Goal: Obtain resource: Obtain resource

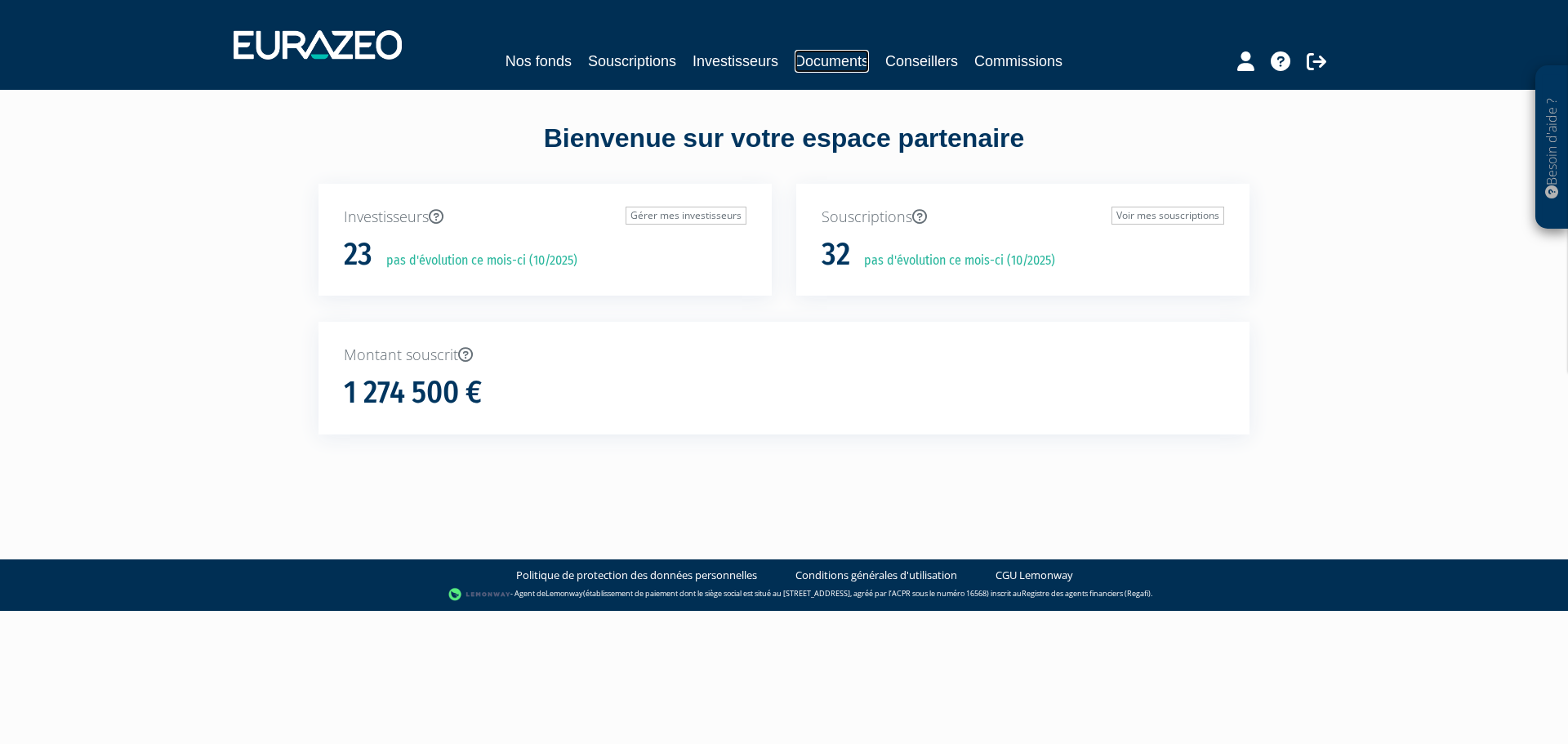
click at [815, 57] on link "Documents" at bounding box center [832, 61] width 74 height 23
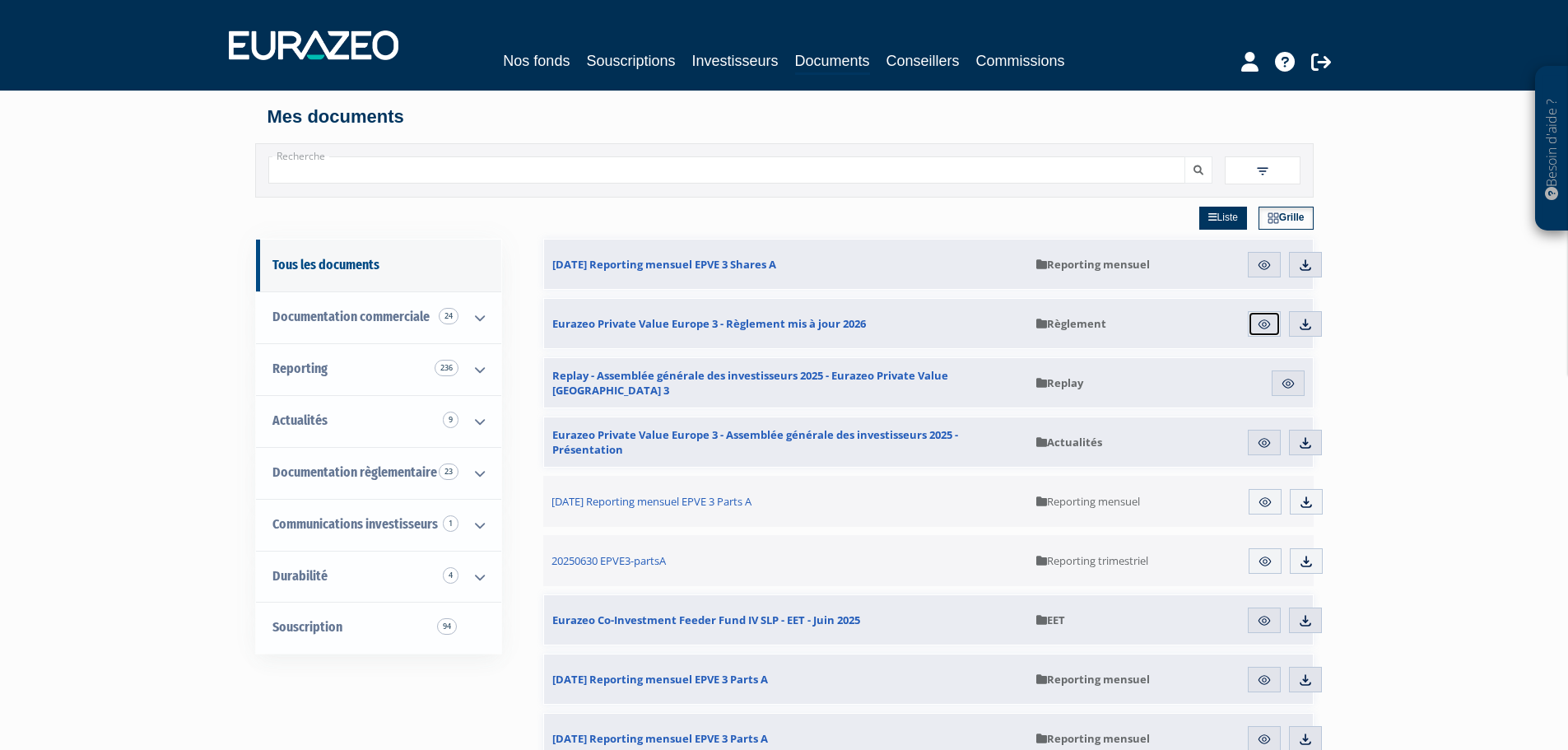
click at [1268, 324] on img at bounding box center [1264, 324] width 14 height 14
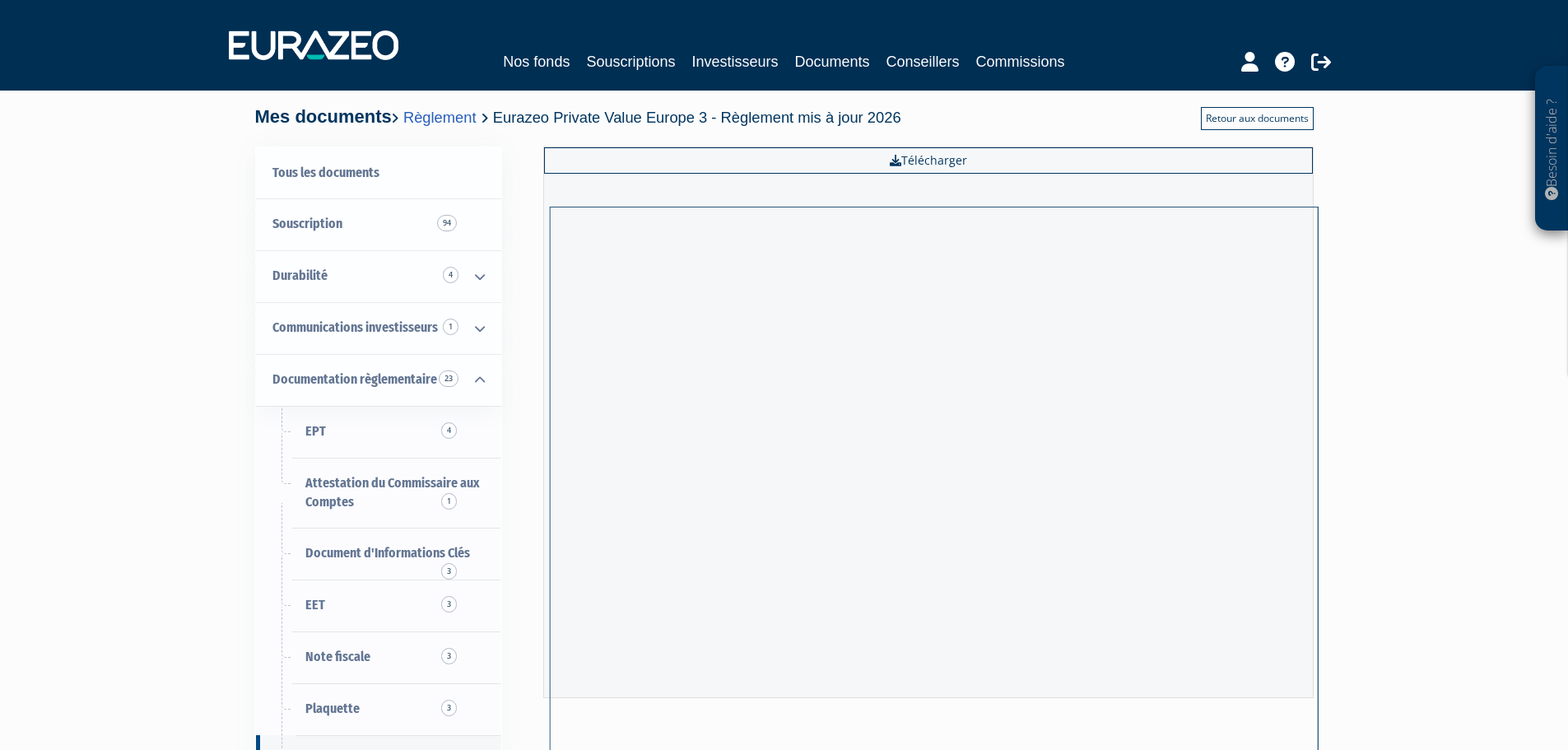
click at [1228, 123] on link "Retour aux documents" at bounding box center [1257, 118] width 113 height 23
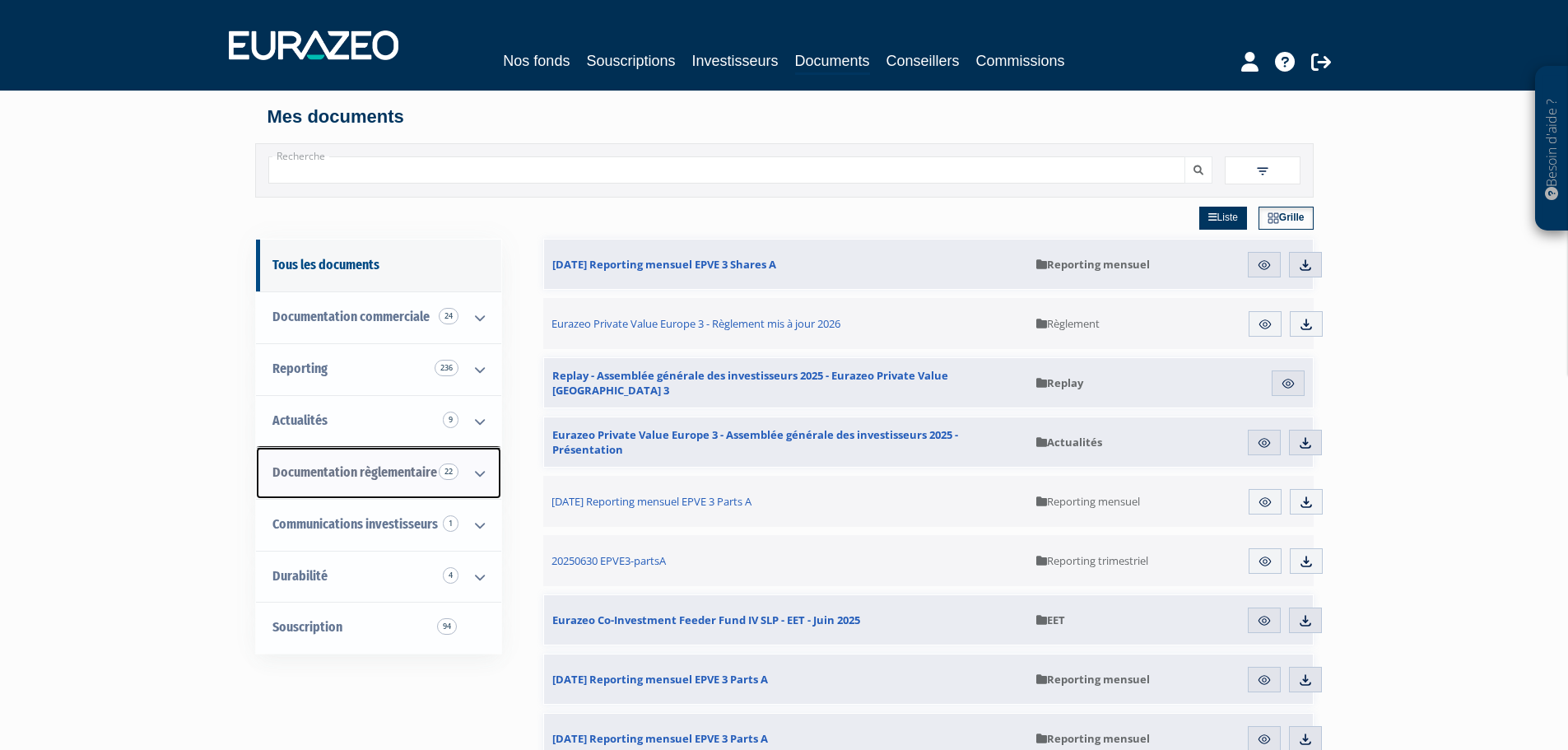
click at [465, 469] on icon at bounding box center [479, 474] width 42 height 51
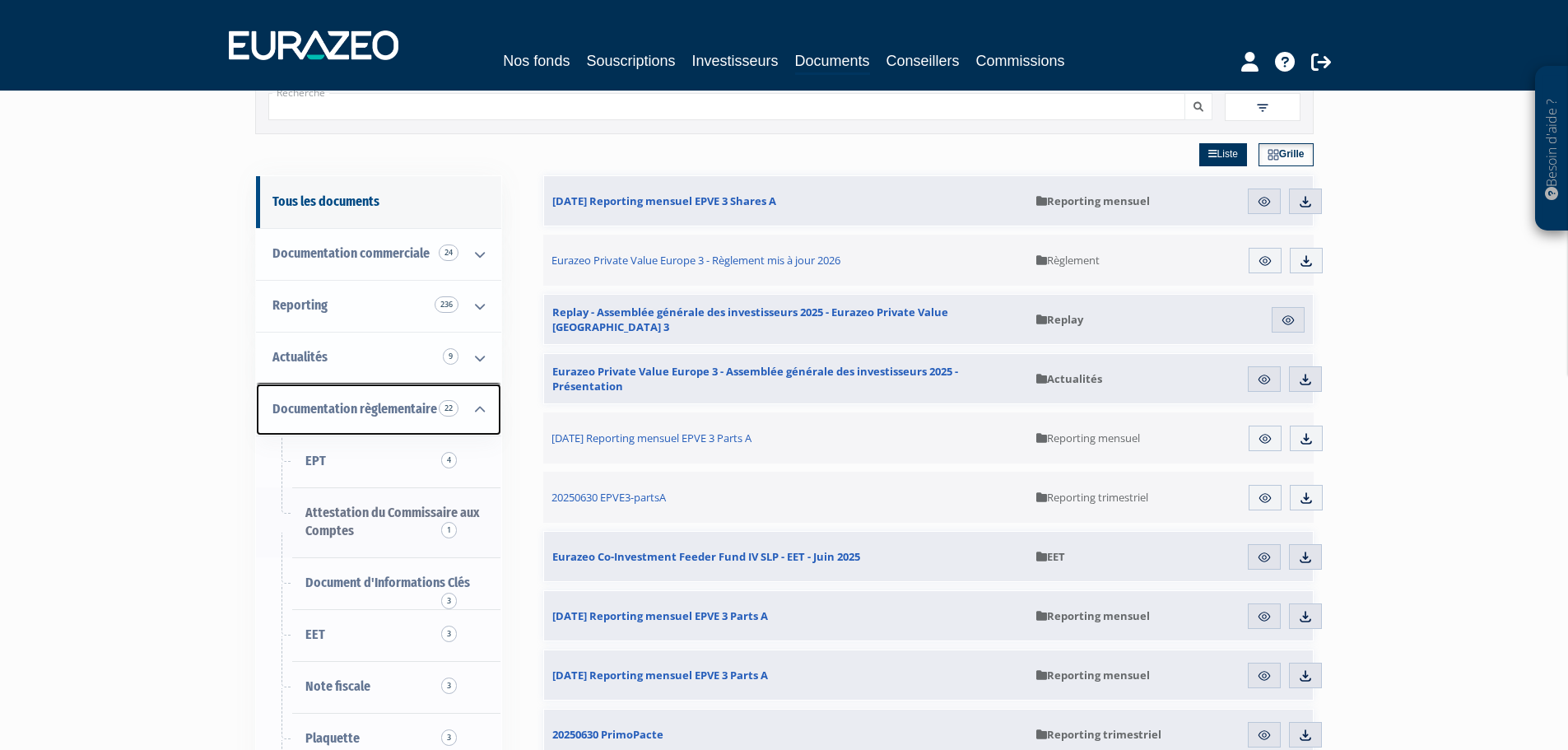
scroll to position [165, 0]
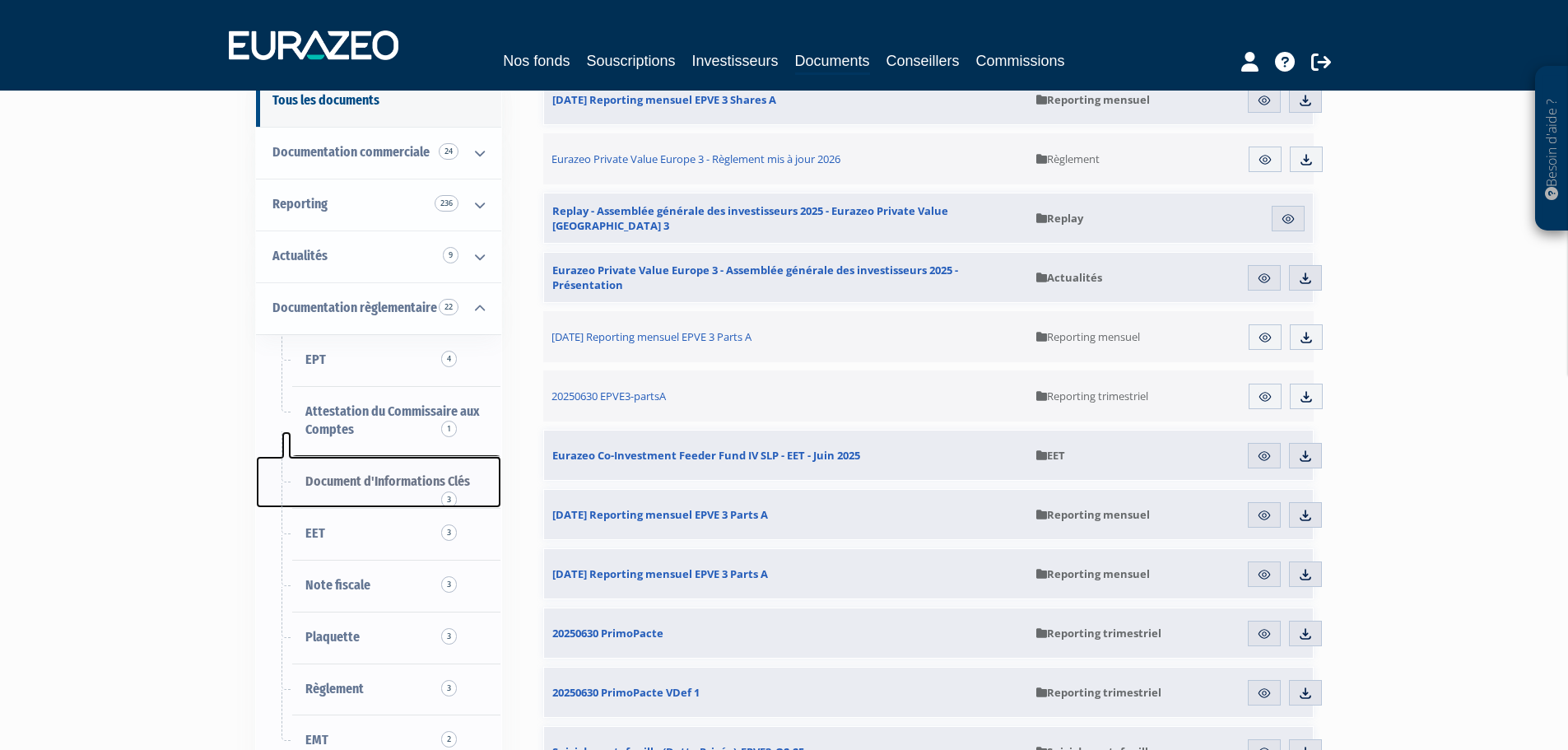
click at [378, 484] on span "Document d'Informations Clés 3" at bounding box center [388, 481] width 165 height 15
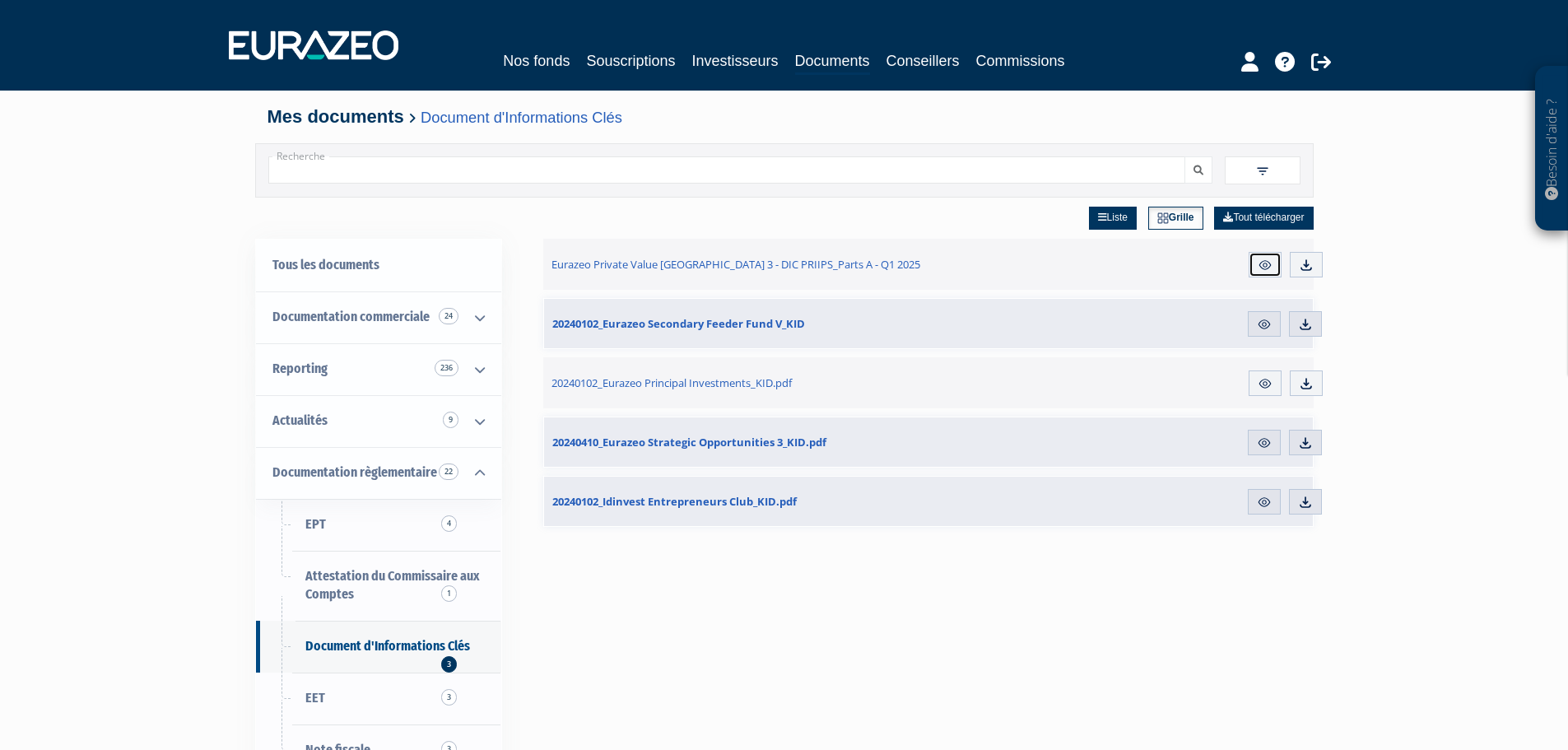
click at [1261, 265] on img at bounding box center [1265, 264] width 14 height 14
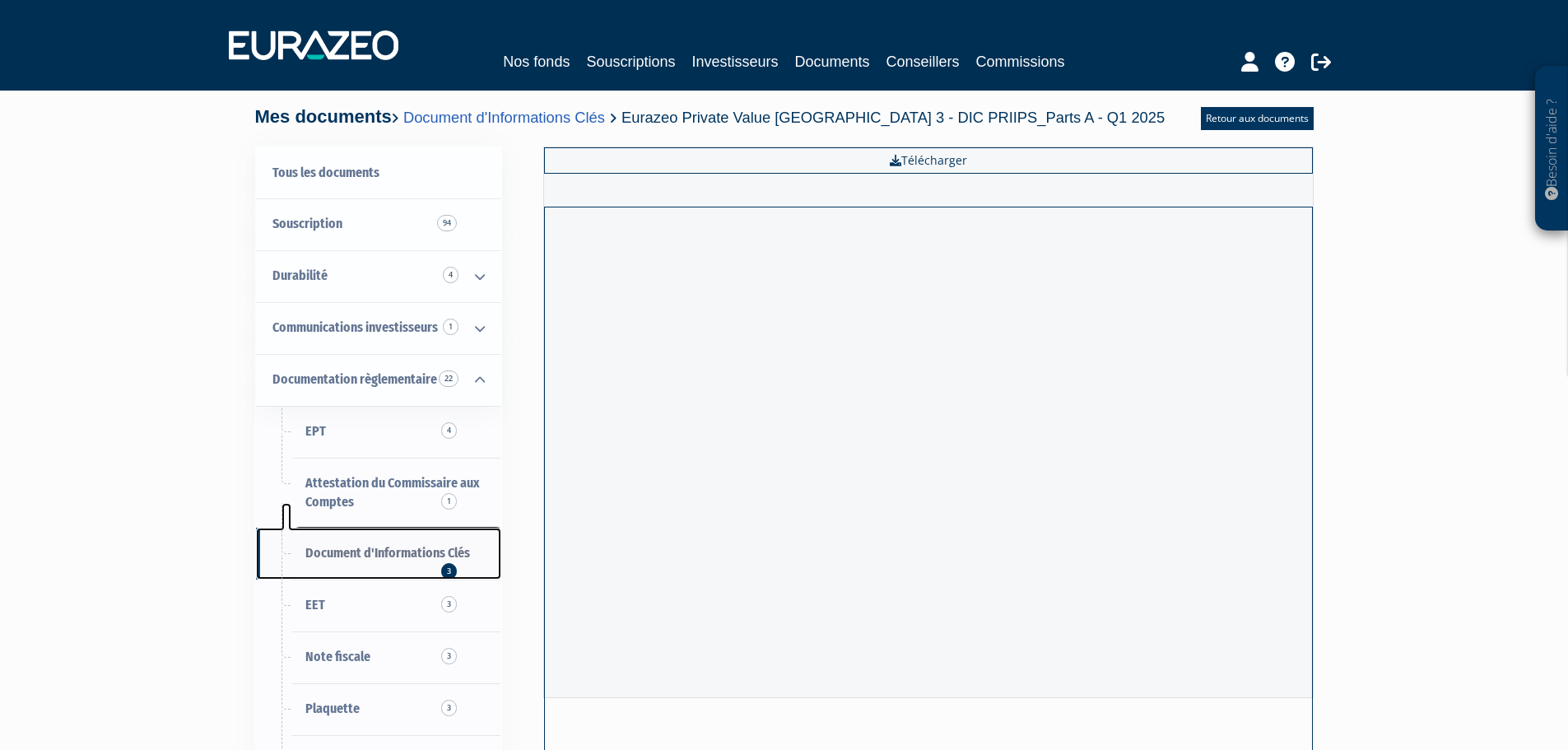
click at [366, 545] on span "Document d'Informations Clés 3" at bounding box center [388, 553] width 165 height 15
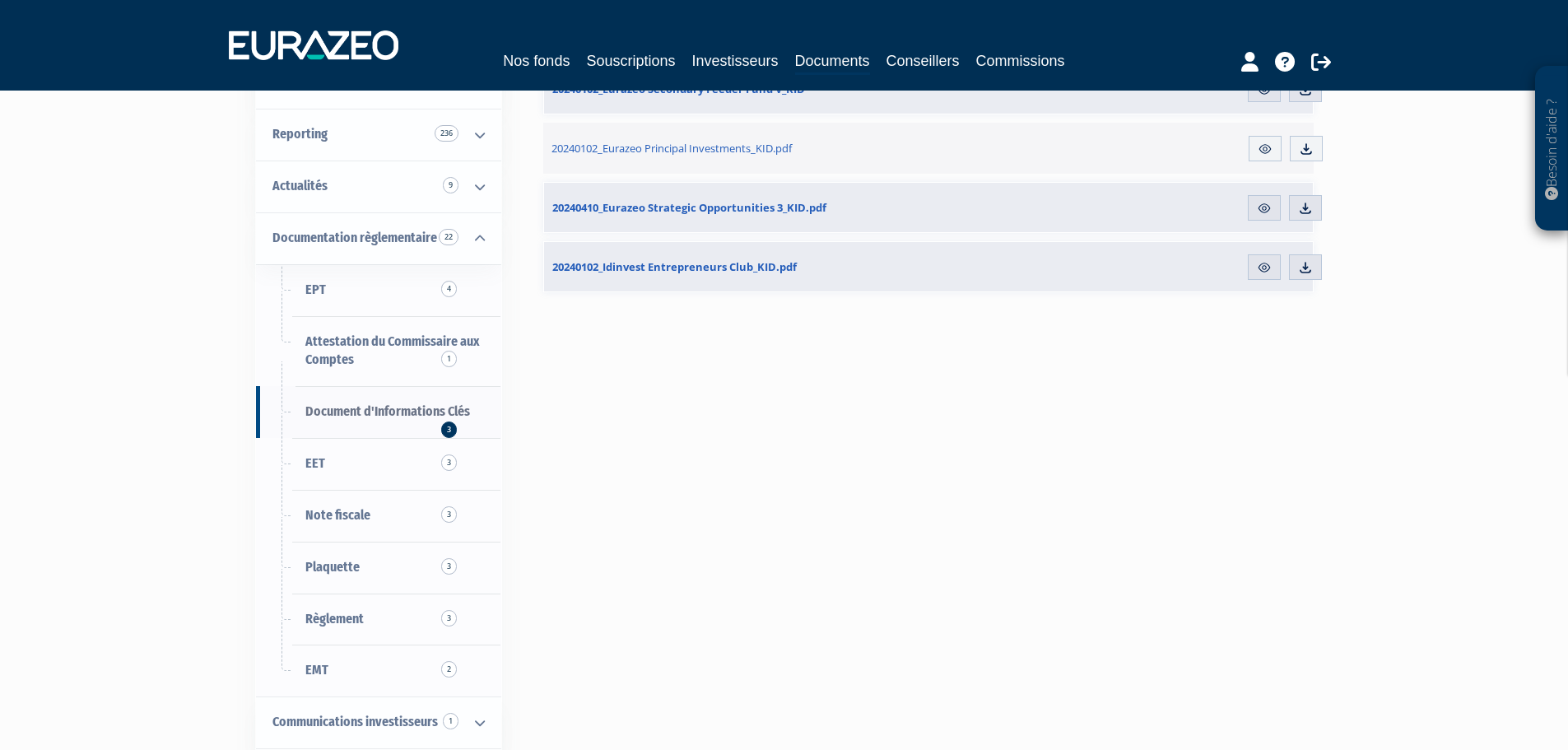
scroll to position [247, 0]
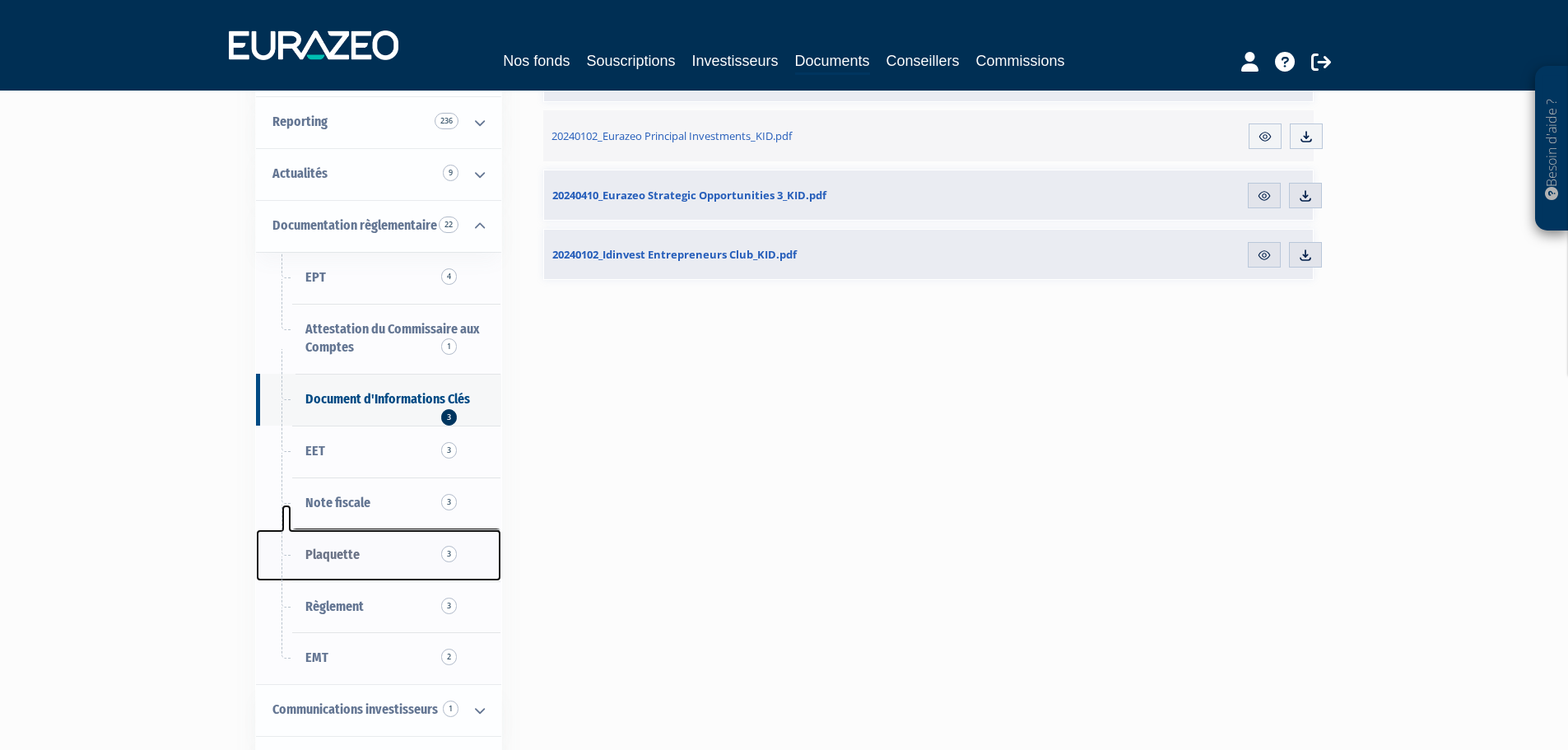
click at [342, 554] on span "Plaquette 3" at bounding box center [332, 554] width 54 height 15
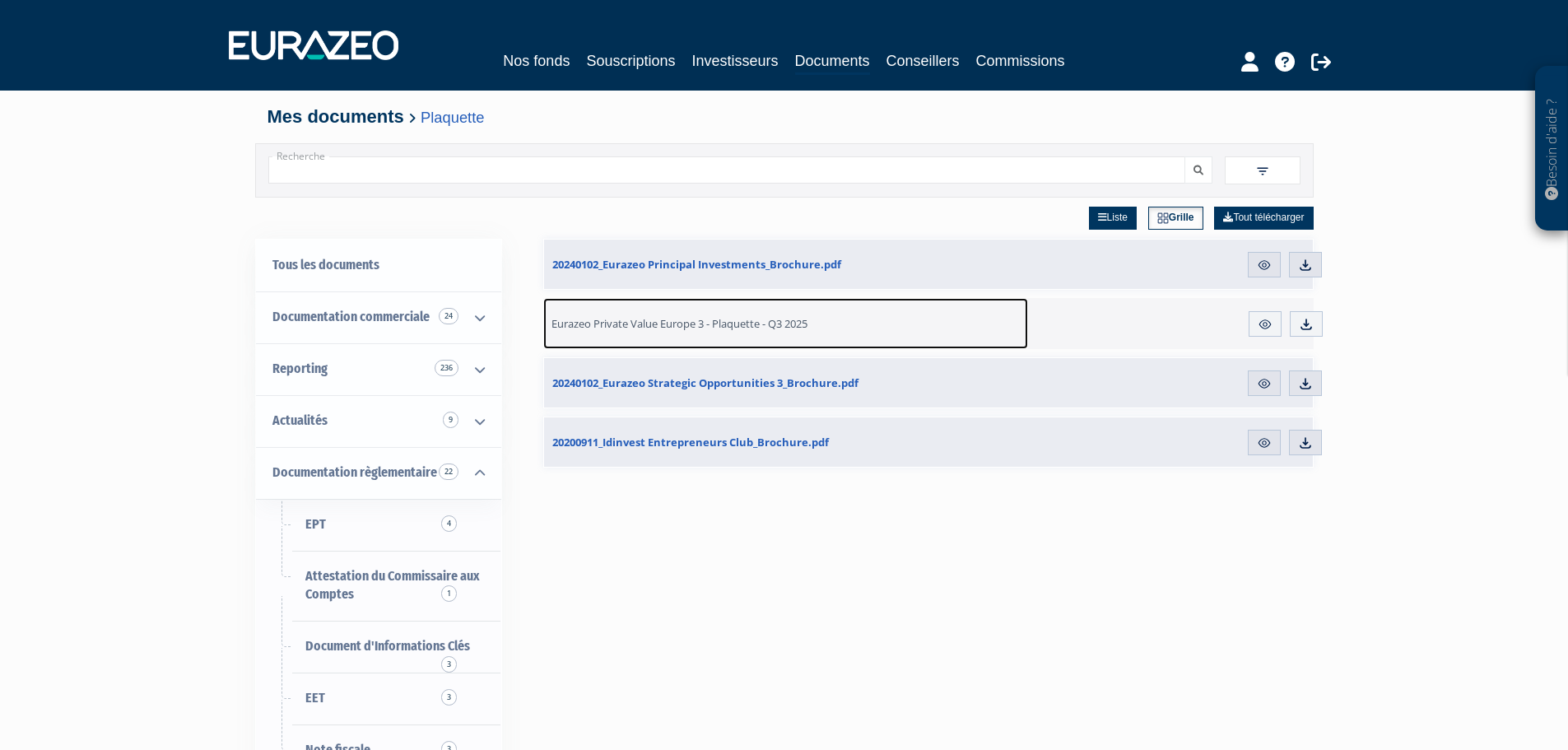
click at [776, 329] on span "Eurazeo Private Value Europe 3 - Plaquette - Q3 2025" at bounding box center [679, 323] width 256 height 14
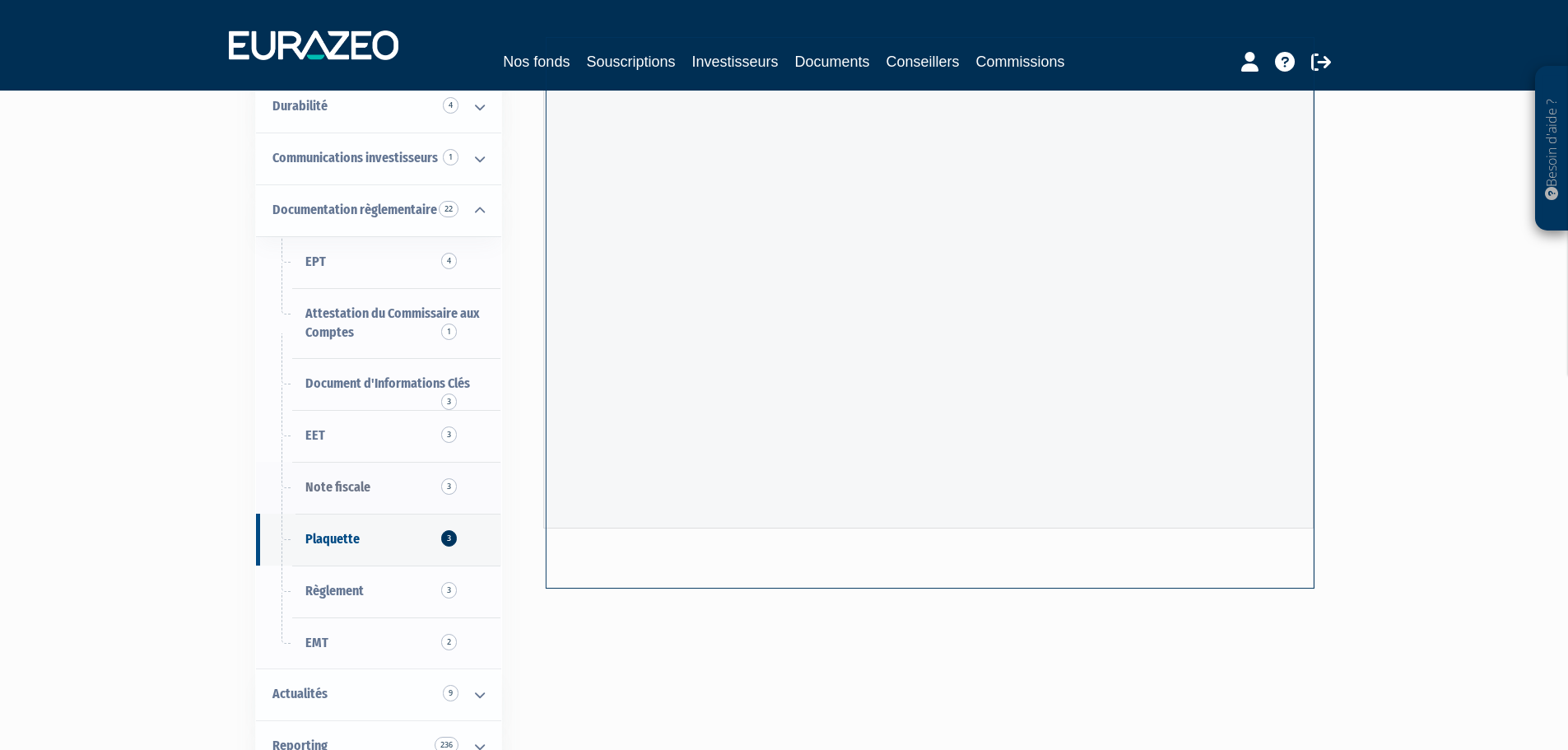
scroll to position [404, 0]
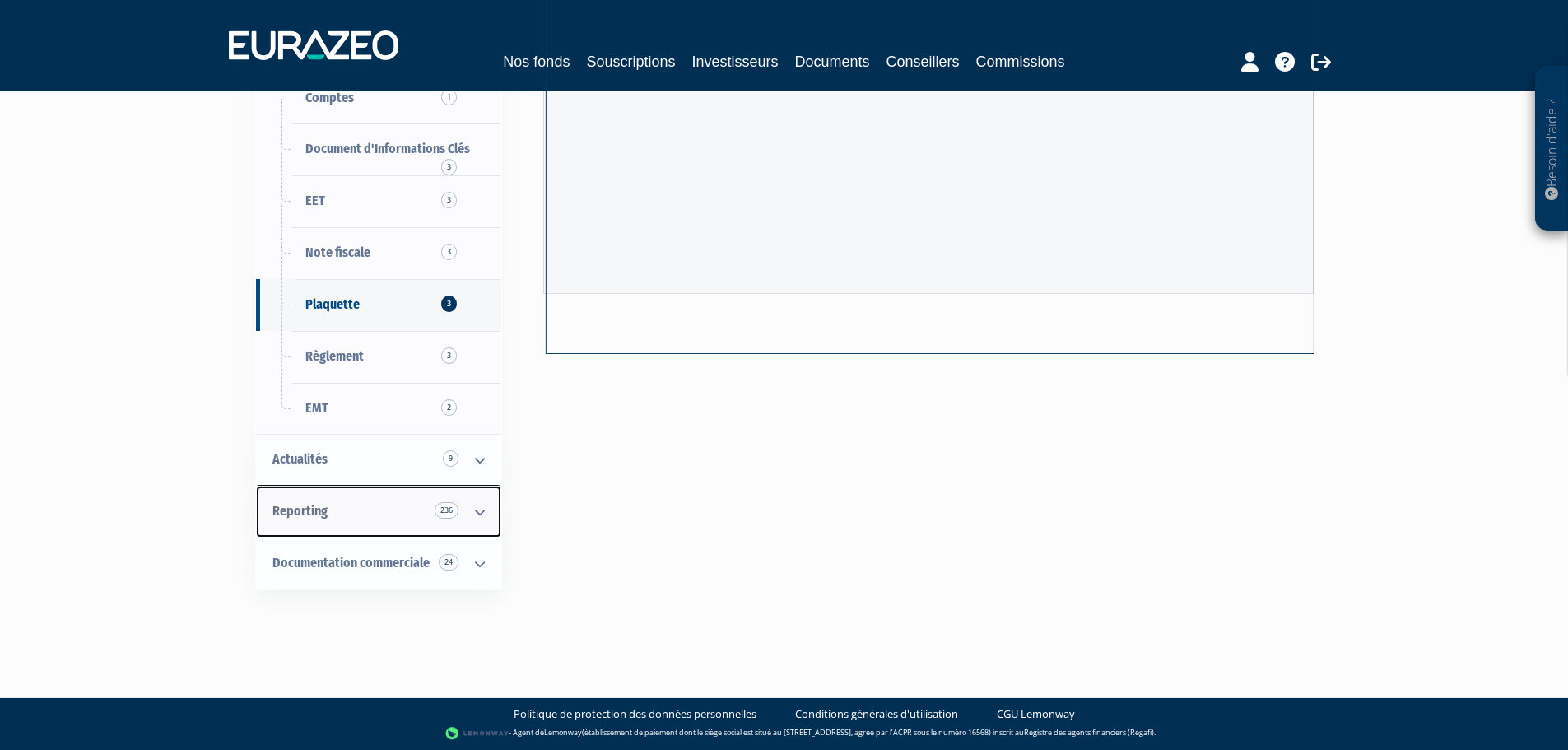
click at [326, 515] on link "Reporting 236" at bounding box center [378, 511] width 246 height 52
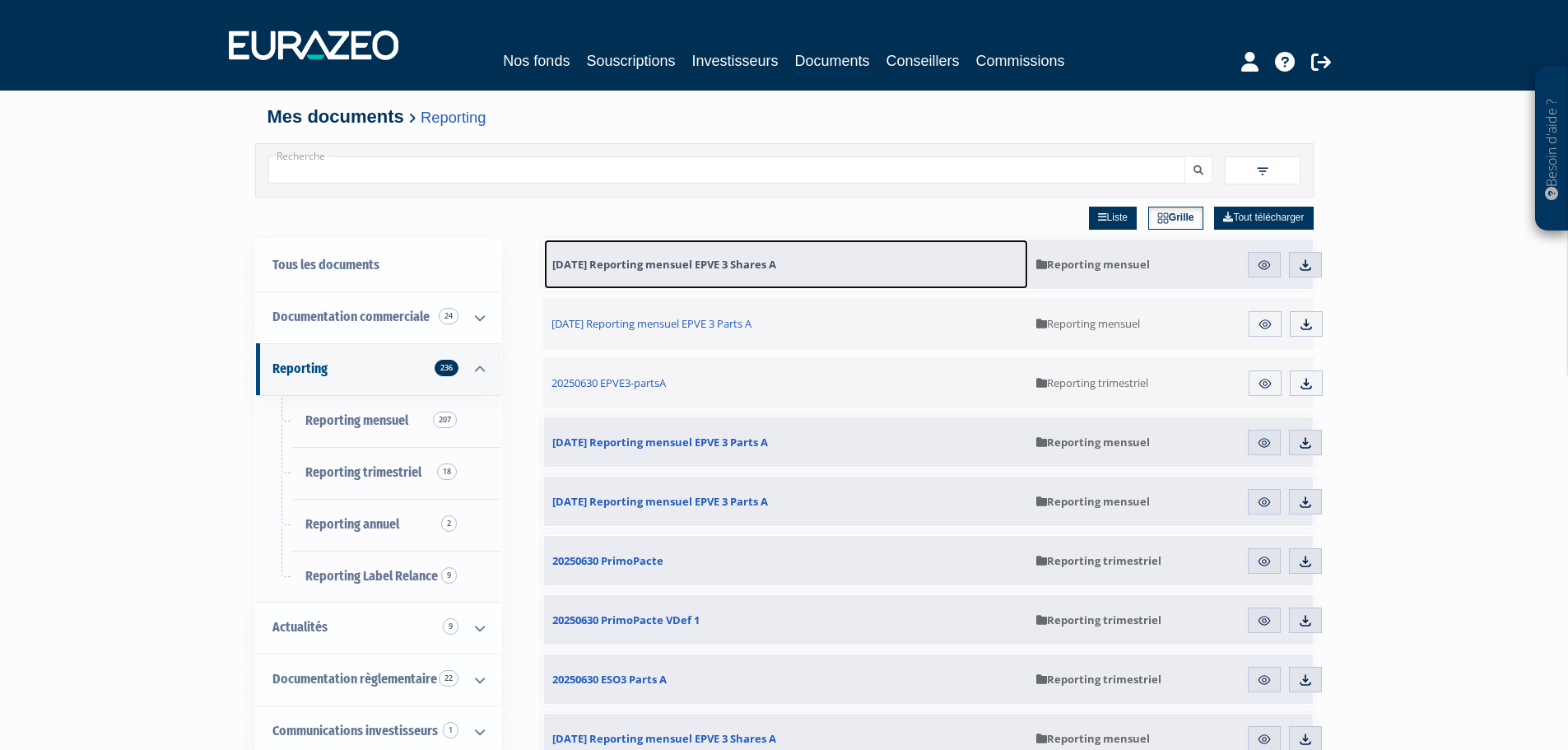
click at [690, 265] on span "[DATE] Reporting mensuel EPVE 3 Shares A" at bounding box center [664, 264] width 224 height 14
